Goal: Information Seeking & Learning: Learn about a topic

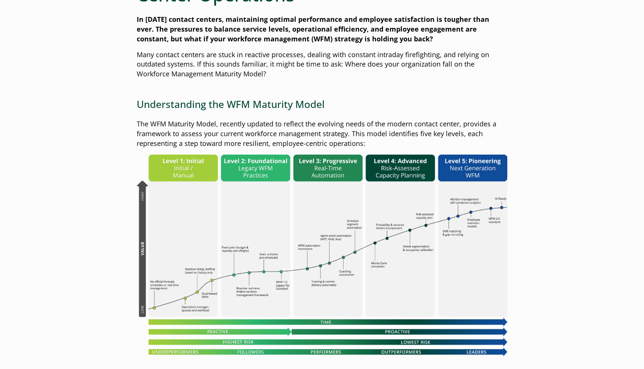
scroll to position [434, 0]
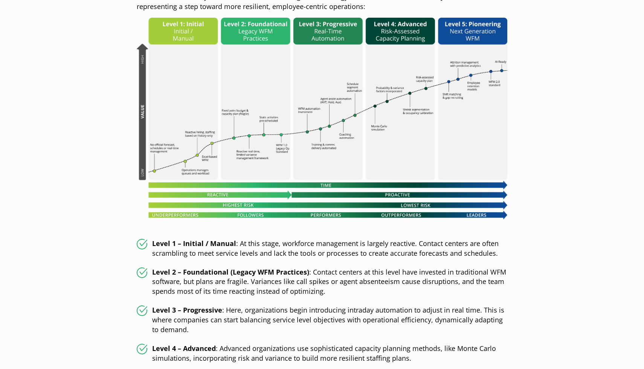
click at [338, 157] on img at bounding box center [322, 119] width 370 height 202
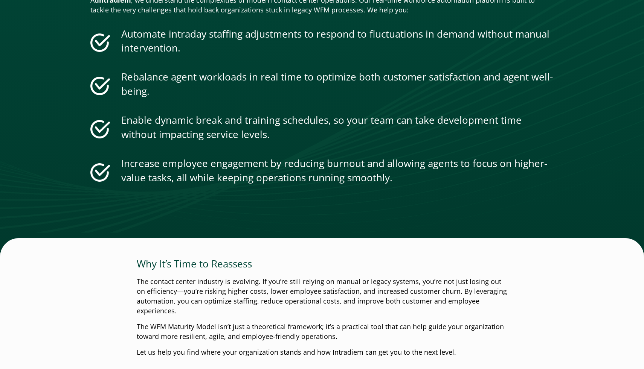
scroll to position [985, 0]
